Goal: Entertainment & Leisure: Consume media (video, audio)

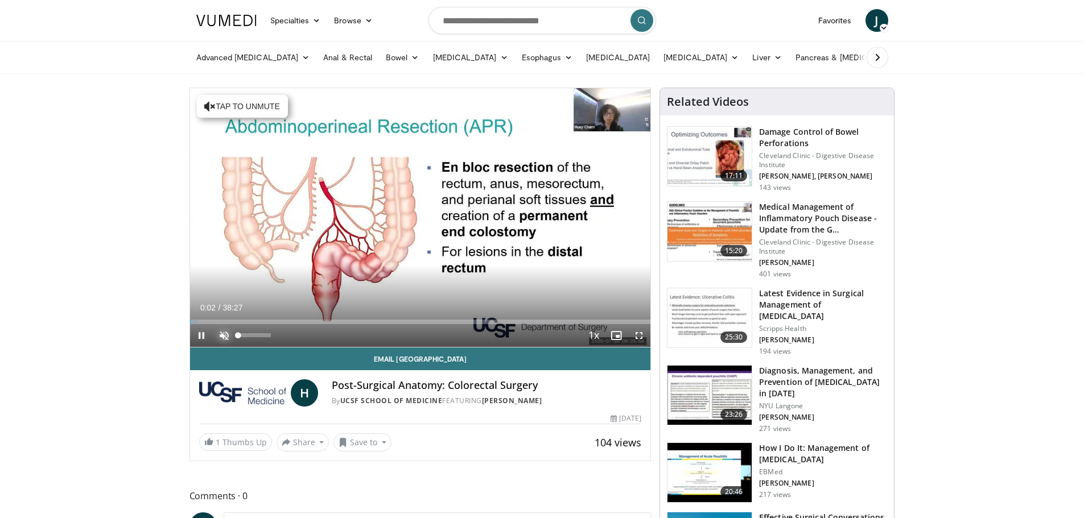
click at [226, 336] on span "Video Player" at bounding box center [224, 335] width 23 height 23
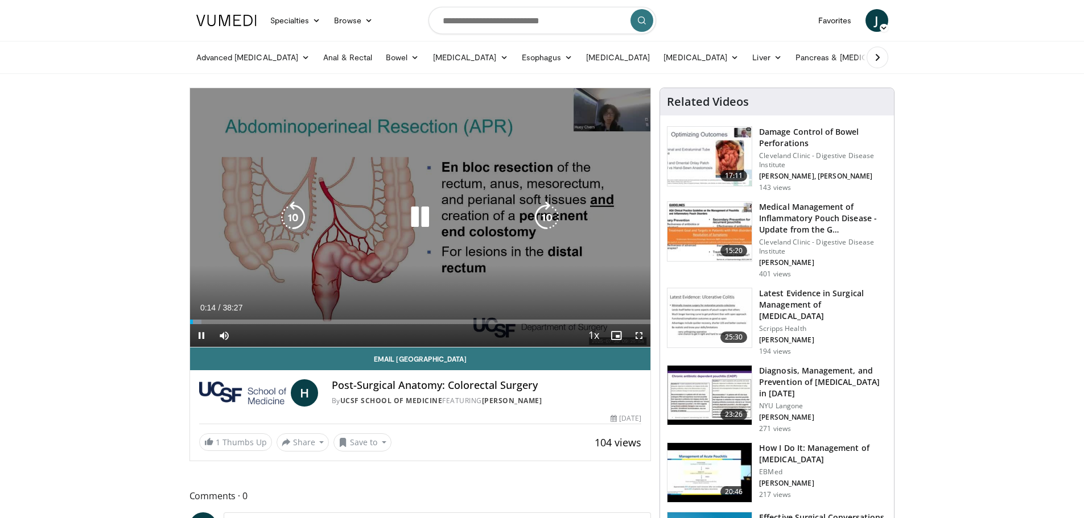
click at [559, 216] on icon "Video Player" at bounding box center [547, 217] width 32 height 32
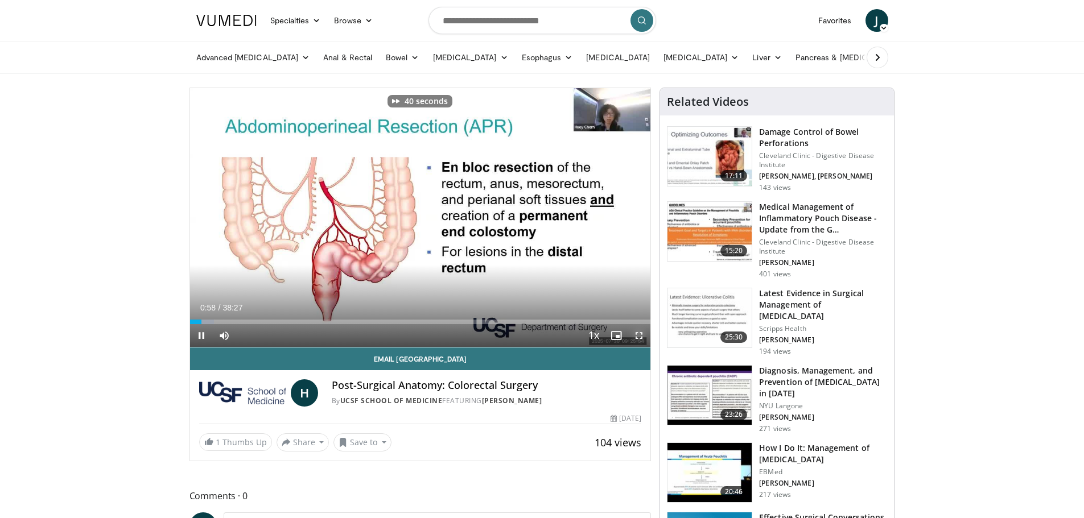
click at [636, 335] on span "Video Player" at bounding box center [638, 335] width 23 height 23
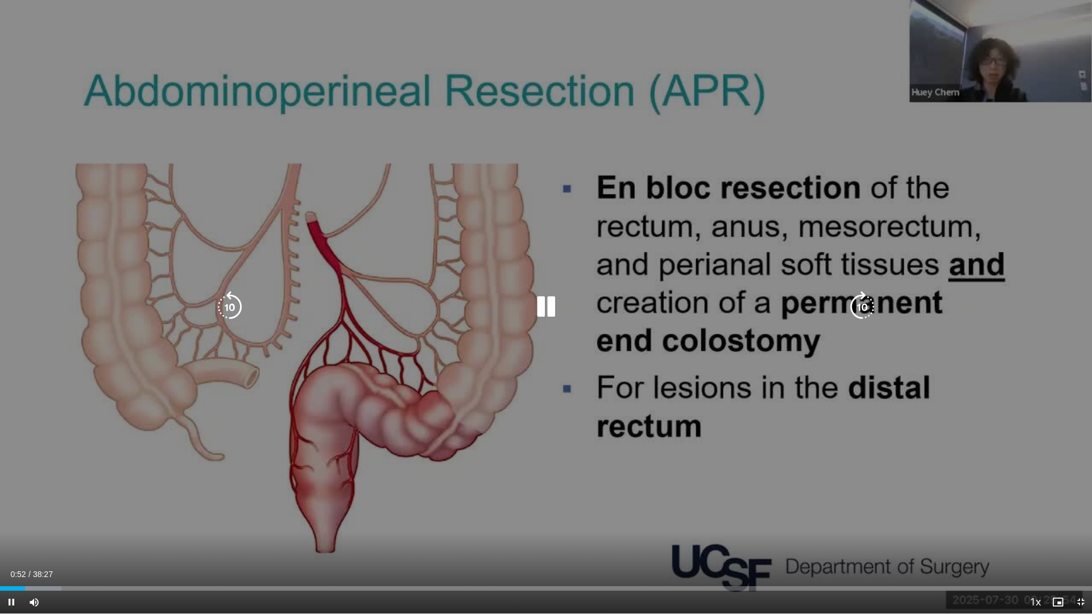
click at [544, 317] on icon "Video Player" at bounding box center [546, 307] width 32 height 32
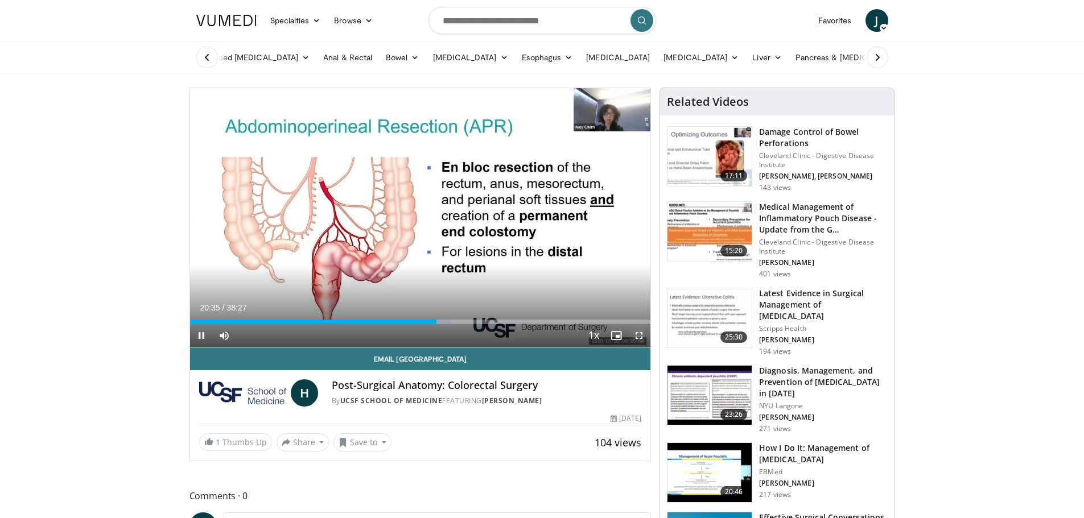
click at [641, 337] on span "Video Player" at bounding box center [638, 335] width 23 height 23
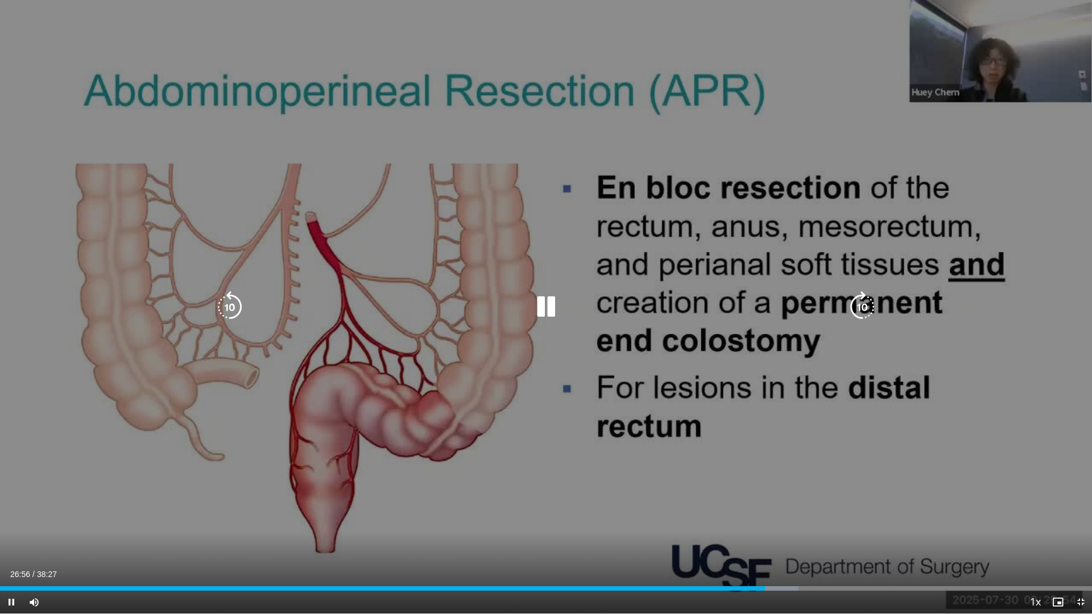
click at [552, 306] on icon "Video Player" at bounding box center [546, 307] width 32 height 32
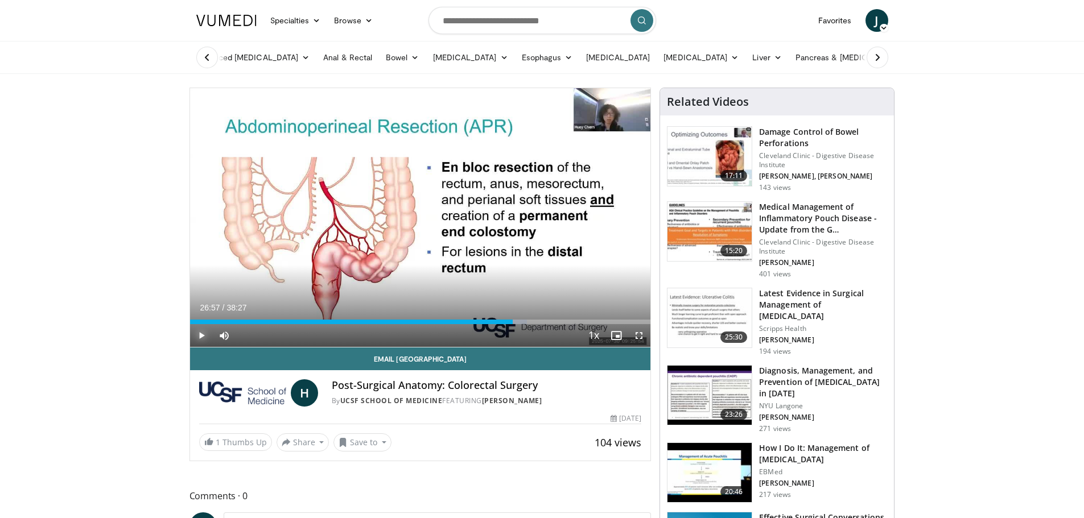
click at [201, 331] on span "Video Player" at bounding box center [201, 335] width 23 height 23
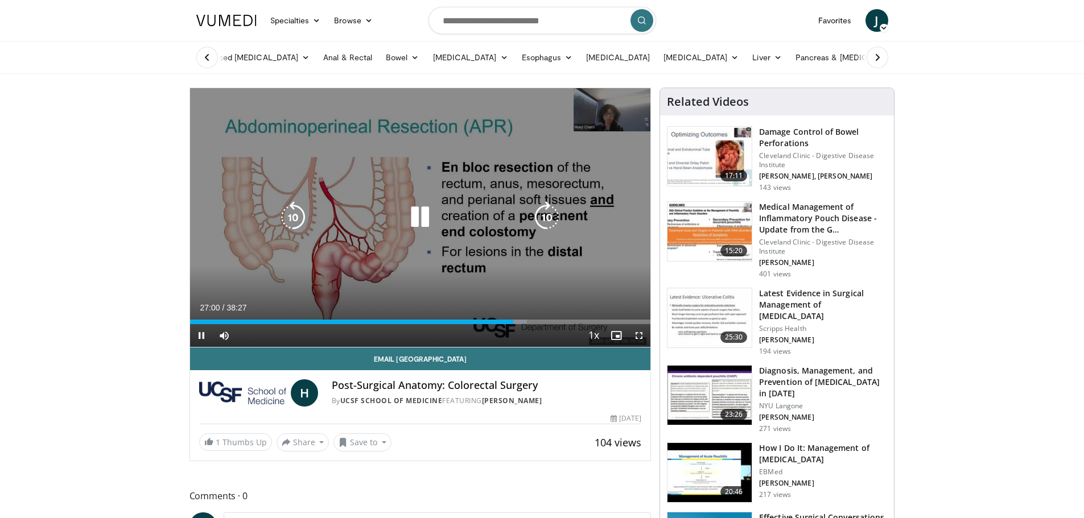
click at [553, 217] on icon "Video Player" at bounding box center [547, 217] width 32 height 32
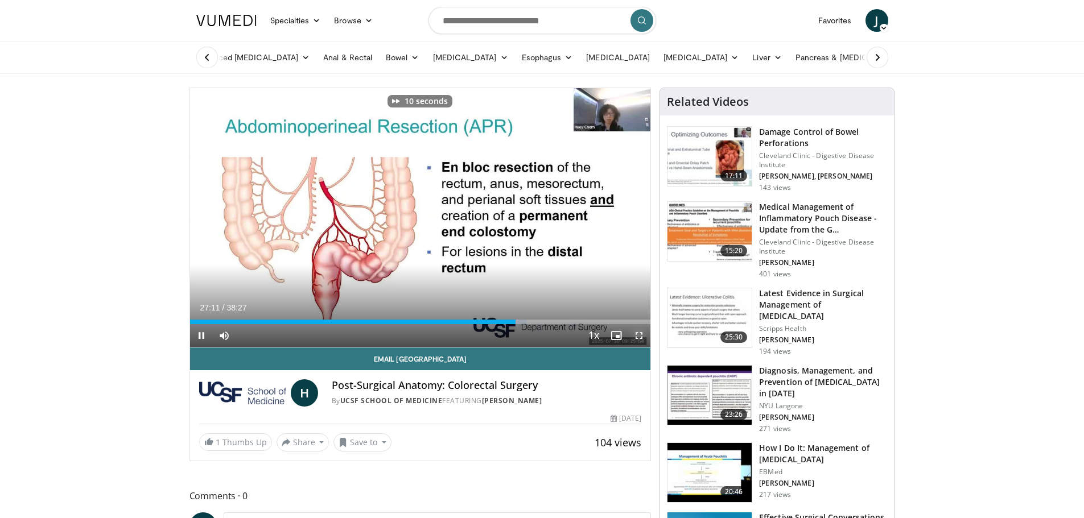
click at [645, 334] on span "Video Player" at bounding box center [638, 335] width 23 height 23
